Goal: Check status: Check status

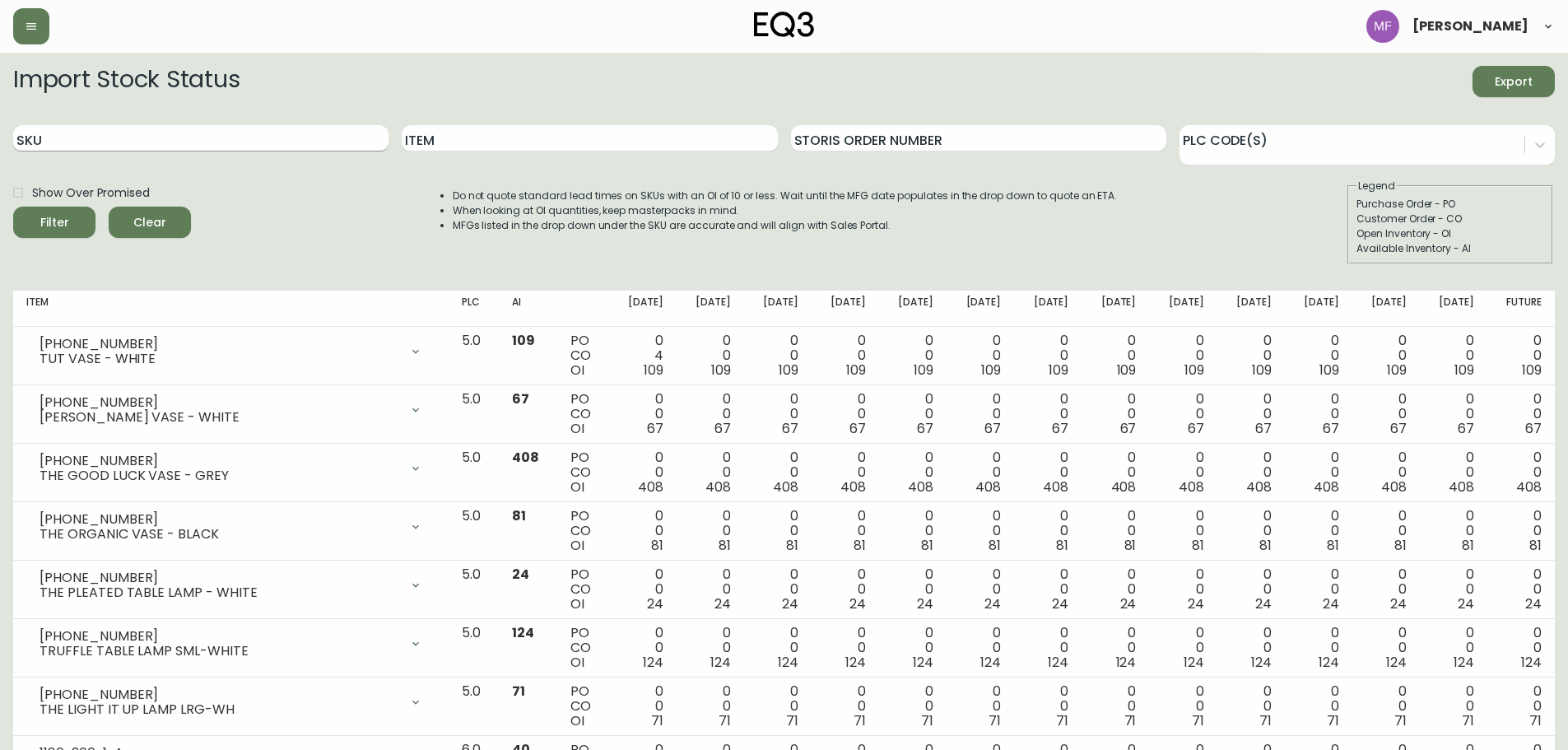
click at [103, 135] on input "SKU" at bounding box center [200, 138] width 375 height 26
paste input "[PHONE_NUMBER]"
click at [13, 207] on button "Filter" at bounding box center [54, 222] width 82 height 31
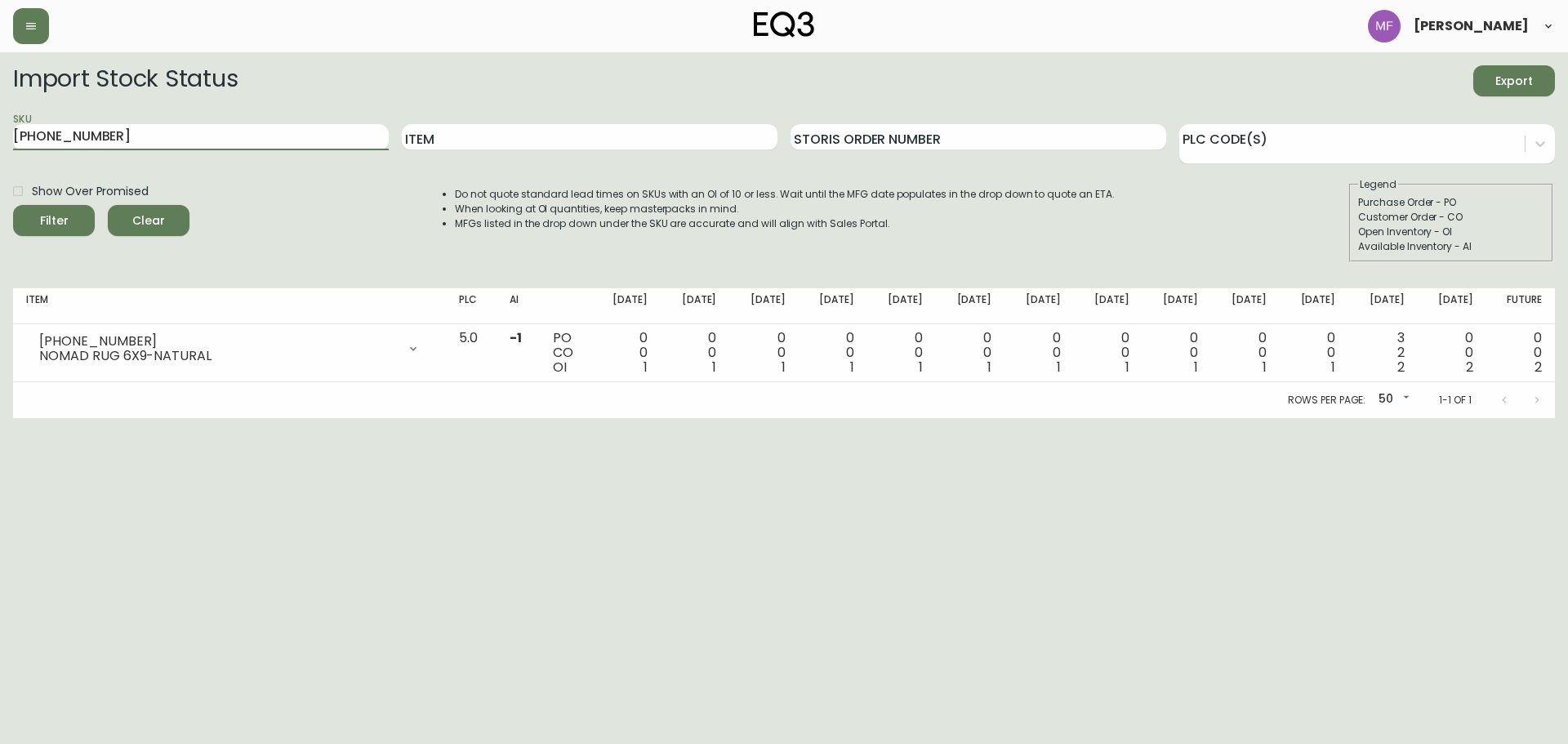
drag, startPoint x: 221, startPoint y: 142, endPoint x: -41, endPoint y: 129, distance: 262.3
click at [0, 129] on html "[PERSON_NAME] Import Stock Status Export SKU [PHONE_NUMBER] Item Storis Order N…" at bounding box center [784, 209] width 1568 height 418
paste input "718-1"
click at [13, 205] on button "Filter" at bounding box center [53, 220] width 81 height 31
drag, startPoint x: 261, startPoint y: 147, endPoint x: -43, endPoint y: 147, distance: 304.0
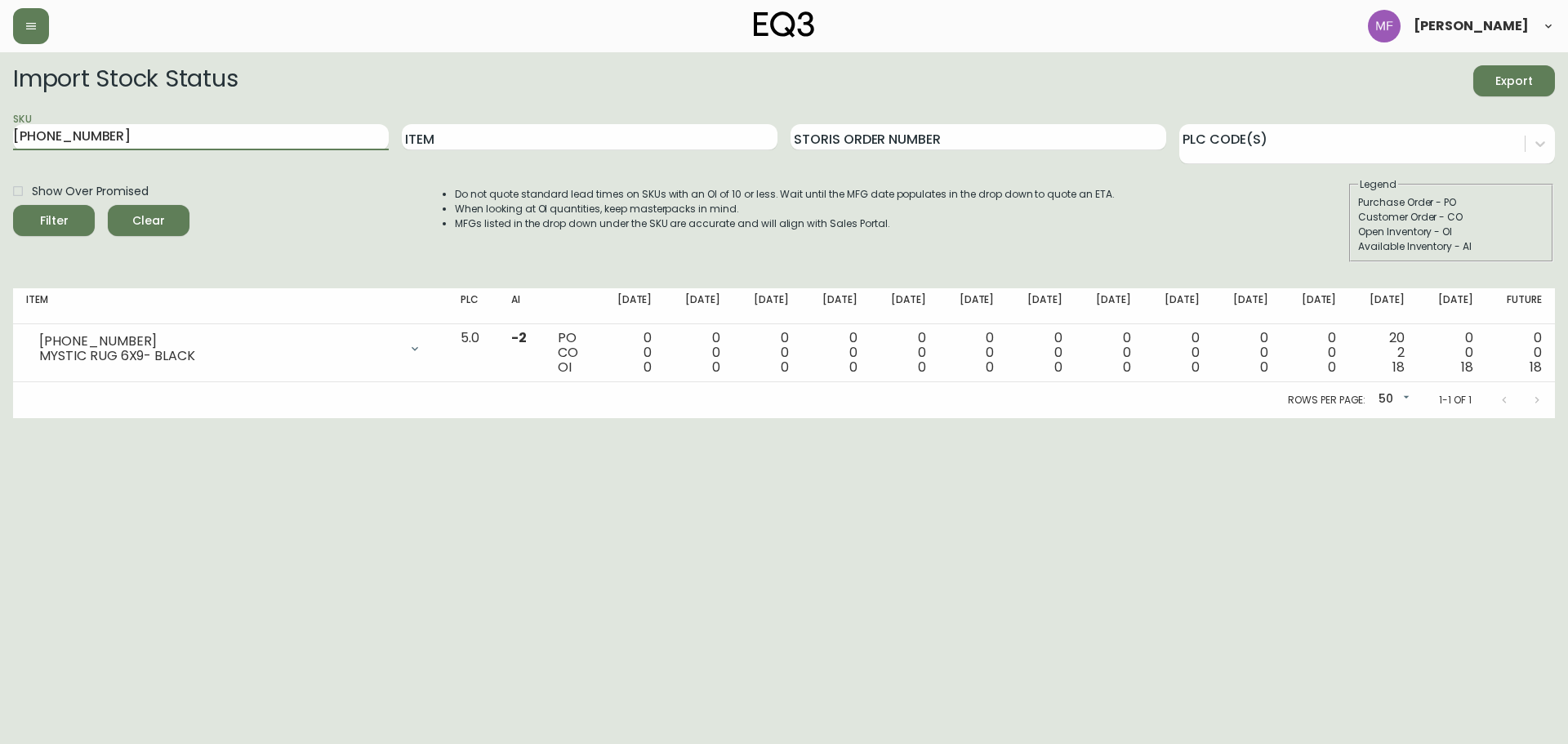
click at [0, 147] on html "[PERSON_NAME] Import Stock Status Export SKU [PHONE_NUMBER] Item Storis Order N…" at bounding box center [784, 209] width 1568 height 418
paste input "2275"
type input "[PHONE_NUMBER]"
click at [13, 205] on button "Filter" at bounding box center [53, 220] width 81 height 31
